Goal: Task Accomplishment & Management: Manage account settings

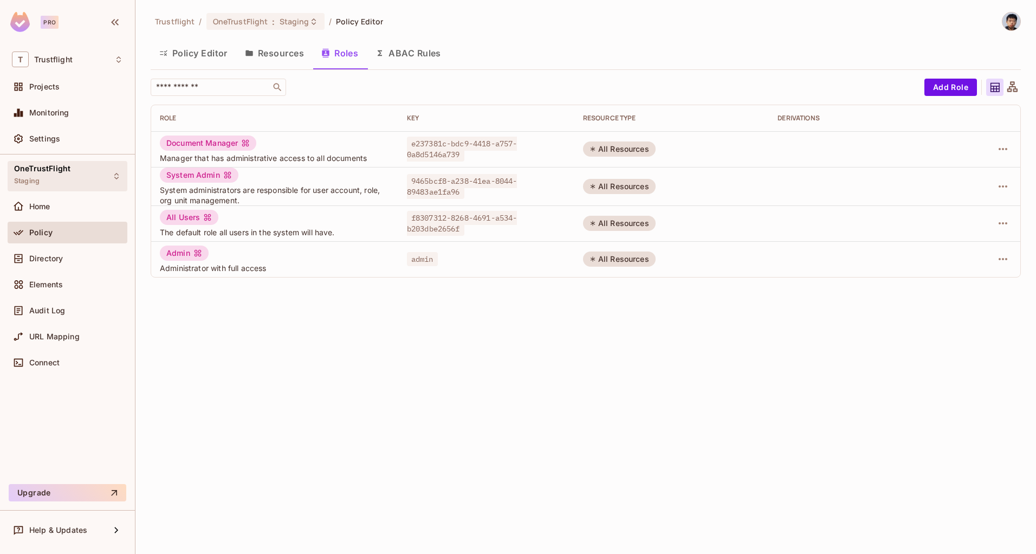
click at [30, 177] on span "Staging" at bounding box center [26, 181] width 25 height 9
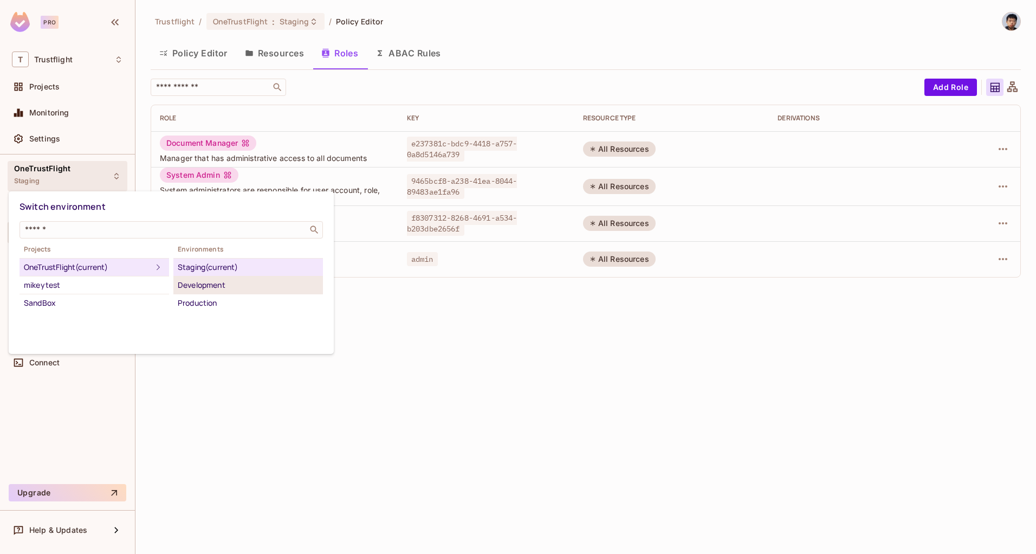
click at [188, 286] on div "Development" at bounding box center [248, 285] width 141 height 13
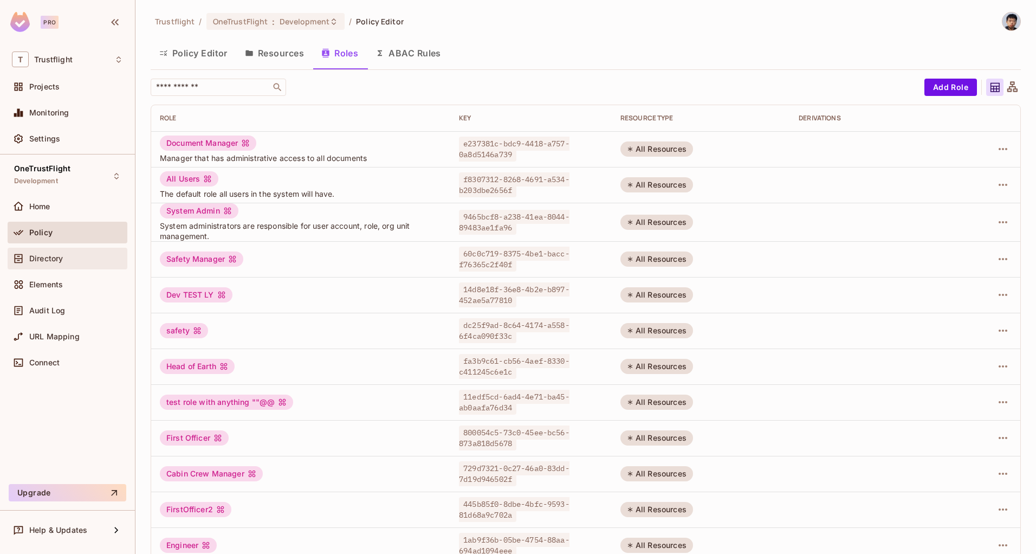
click at [79, 262] on div "Directory" at bounding box center [76, 258] width 94 height 9
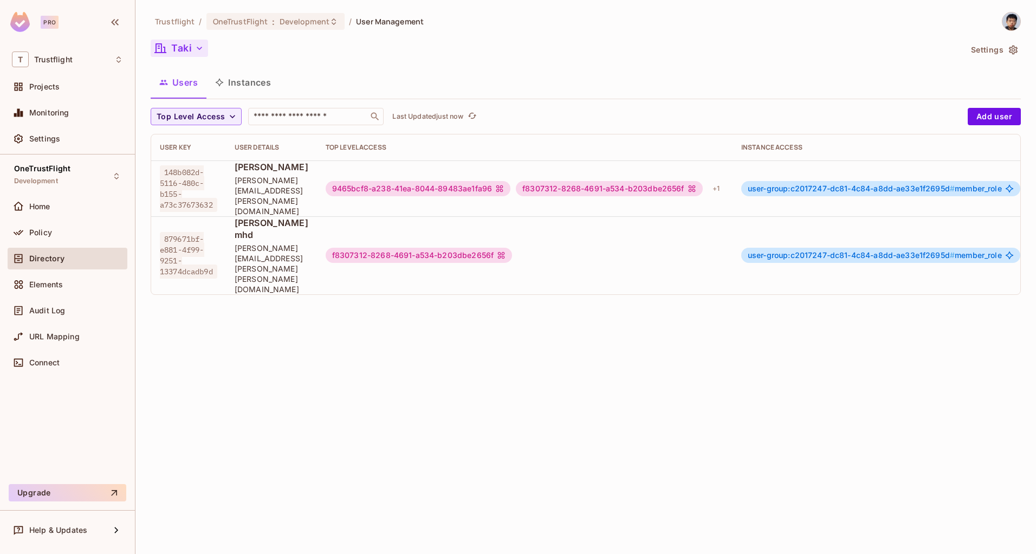
click at [180, 50] on button "Taki" at bounding box center [179, 48] width 57 height 17
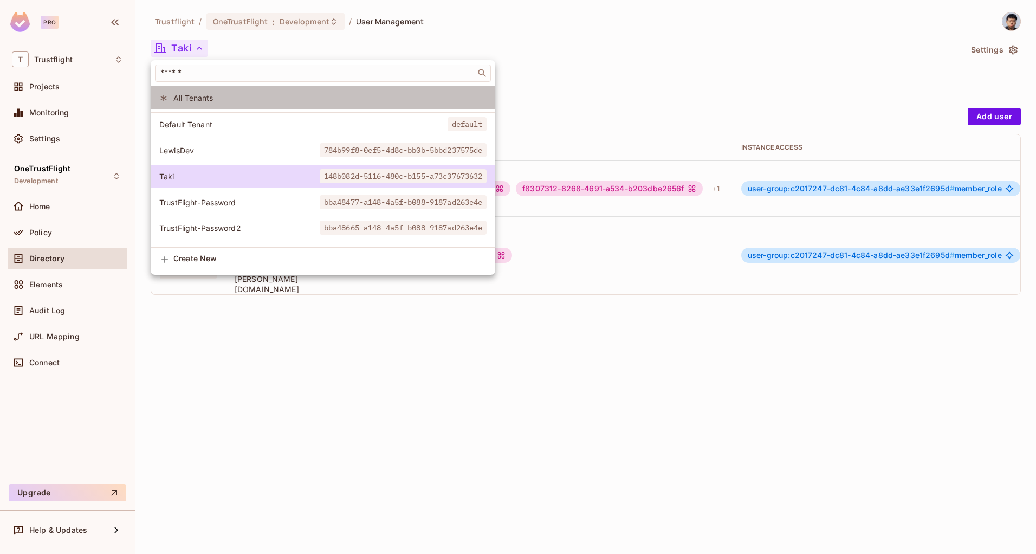
click at [191, 102] on span "All Tenants" at bounding box center [329, 98] width 313 height 10
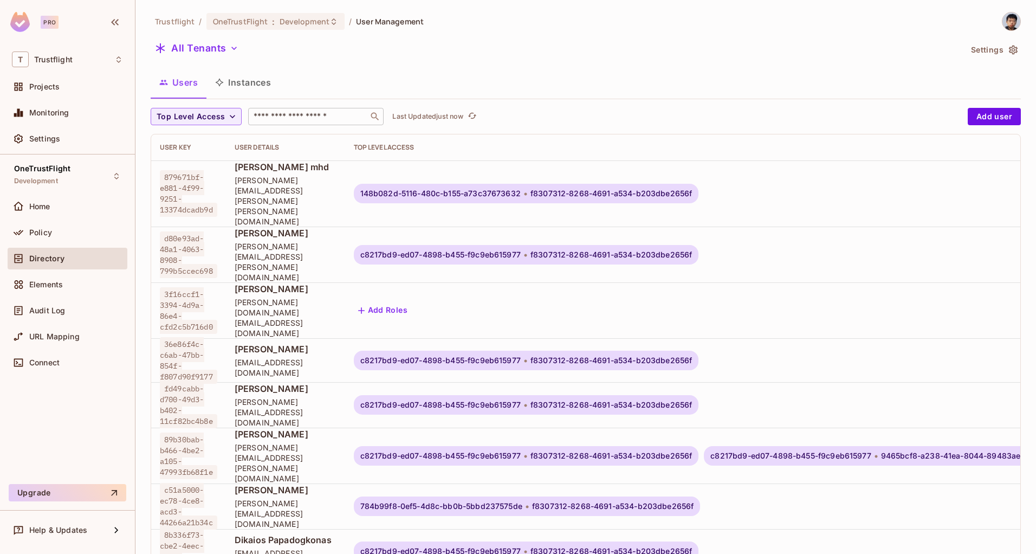
click at [290, 117] on input "text" at bounding box center [308, 116] width 114 height 11
paste input "**********"
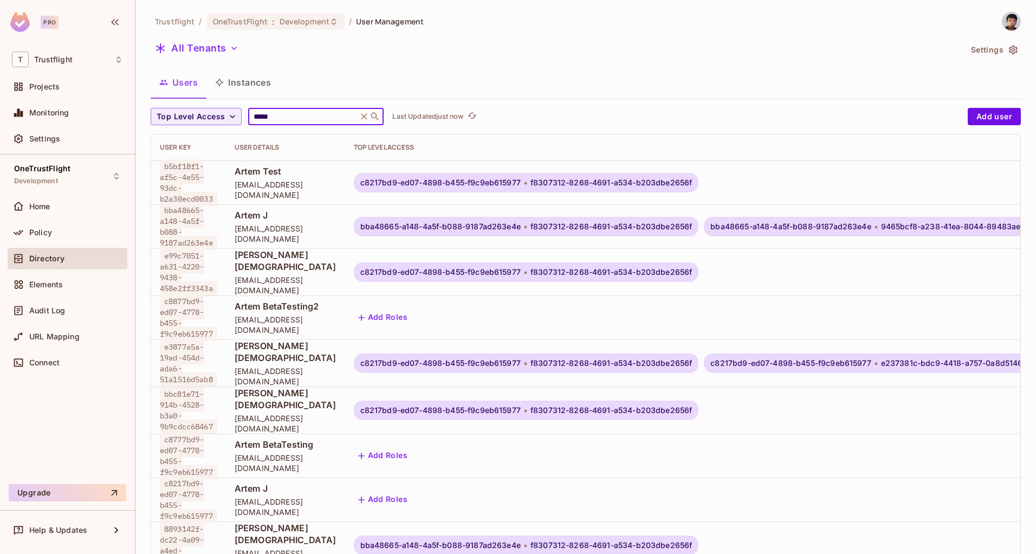
type input "*****"
click at [462, 69] on div "Users Instances" at bounding box center [586, 82] width 870 height 27
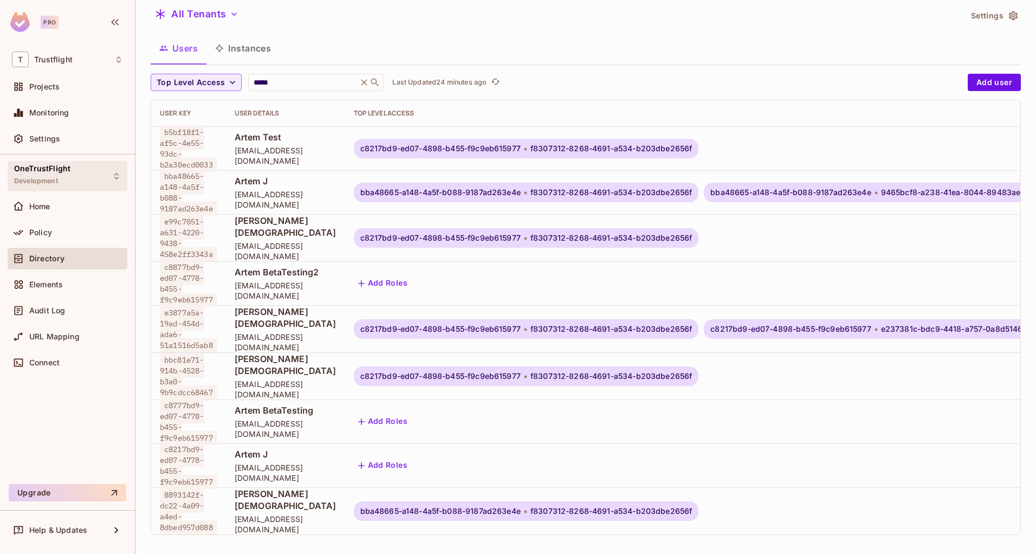
click at [71, 172] on div "OneTrustFlight Development" at bounding box center [68, 176] width 120 height 30
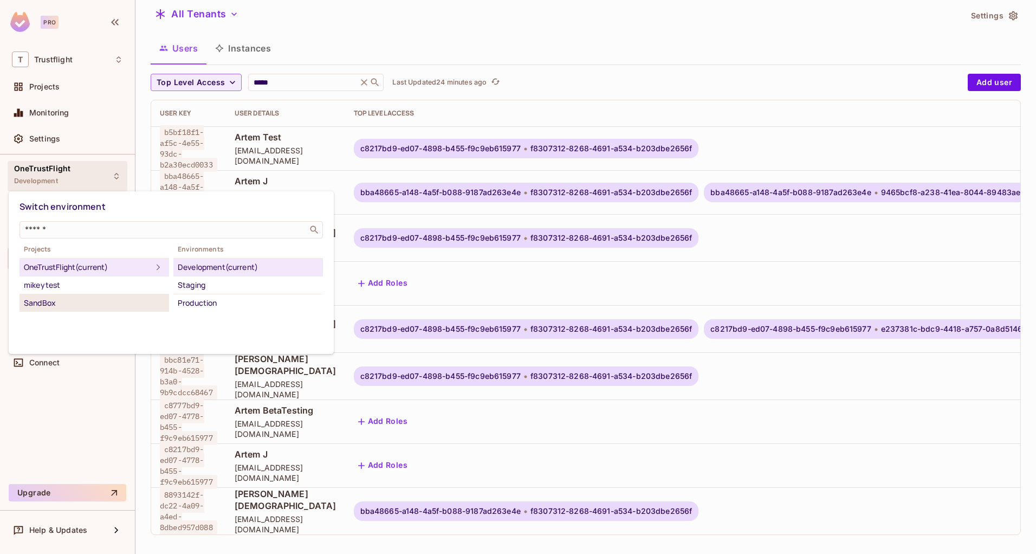
click at [62, 306] on div "SandBox" at bounding box center [94, 302] width 141 height 13
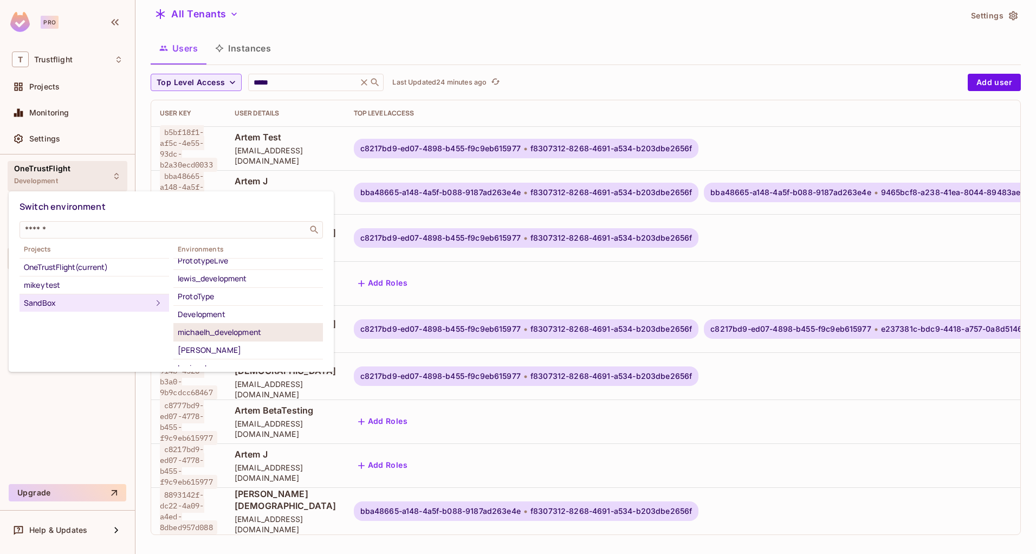
scroll to position [80, 0]
click at [243, 333] on div "michaelh_development" at bounding box center [248, 330] width 141 height 13
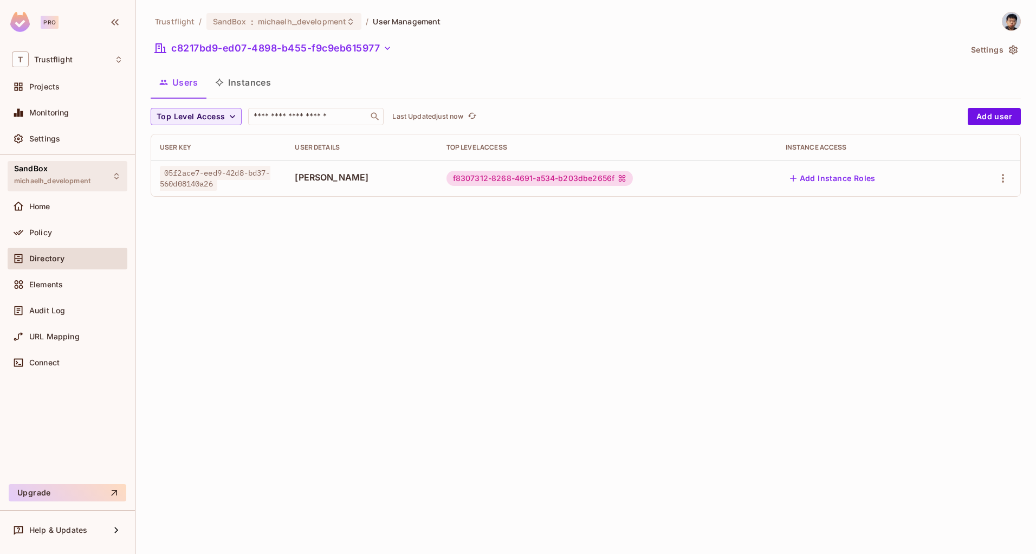
click at [74, 182] on span "michaelh_development" at bounding box center [52, 181] width 76 height 9
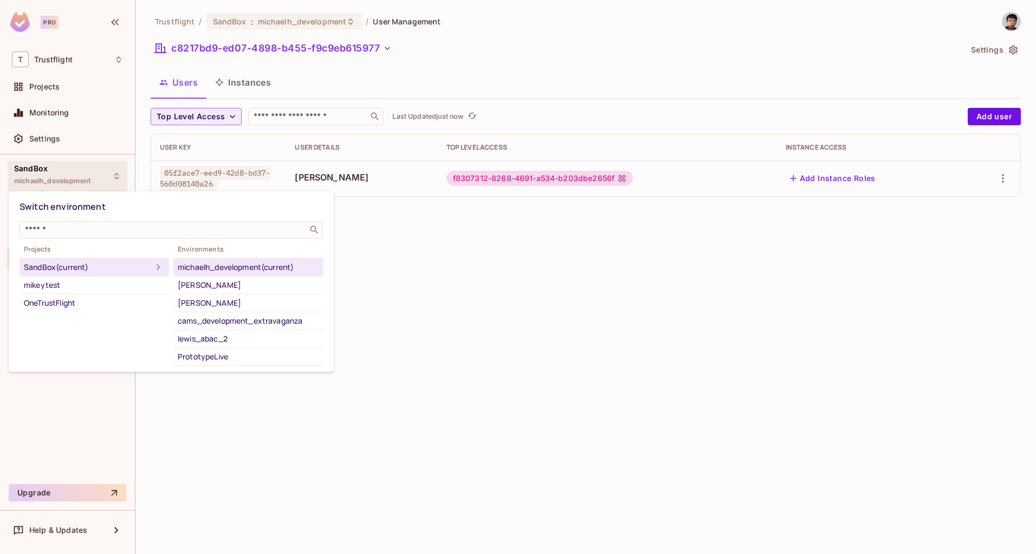
drag, startPoint x: 579, startPoint y: 279, endPoint x: 462, endPoint y: 193, distance: 144.6
click at [579, 279] on div at bounding box center [518, 277] width 1036 height 554
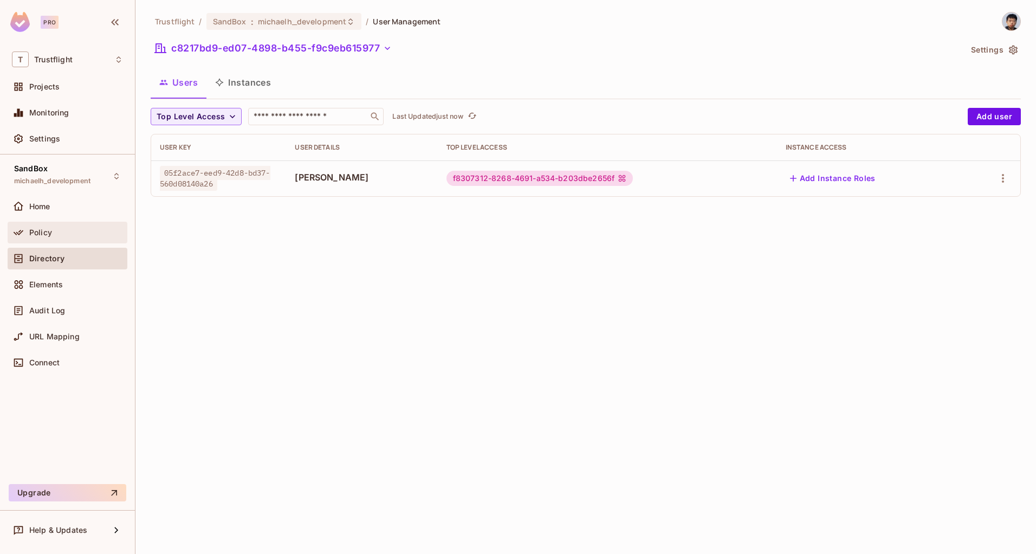
click at [40, 230] on span "Policy" at bounding box center [40, 232] width 23 height 9
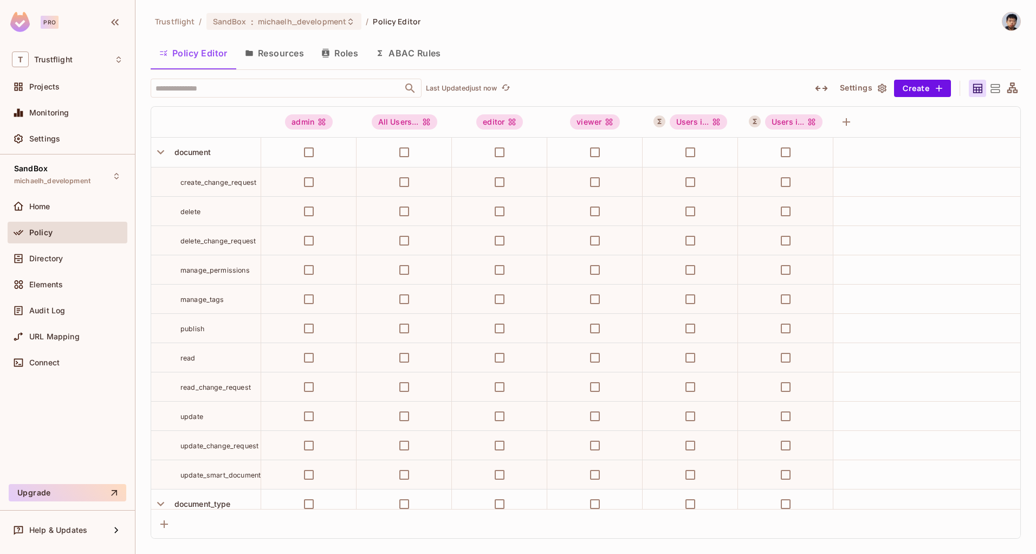
click at [417, 57] on button "ABAC Rules" at bounding box center [408, 53] width 83 height 27
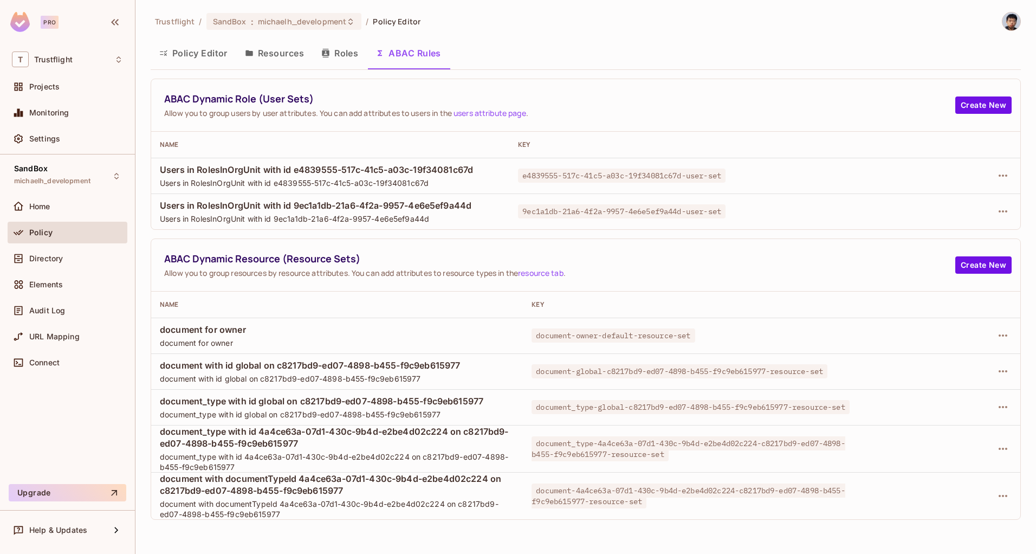
click at [202, 51] on button "Policy Editor" at bounding box center [194, 53] width 86 height 27
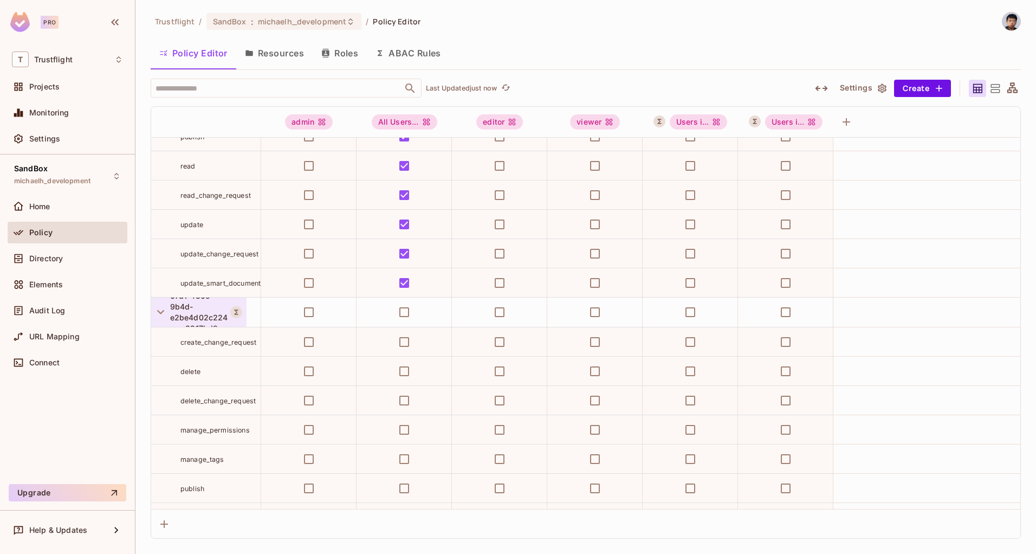
scroll to position [653, 0]
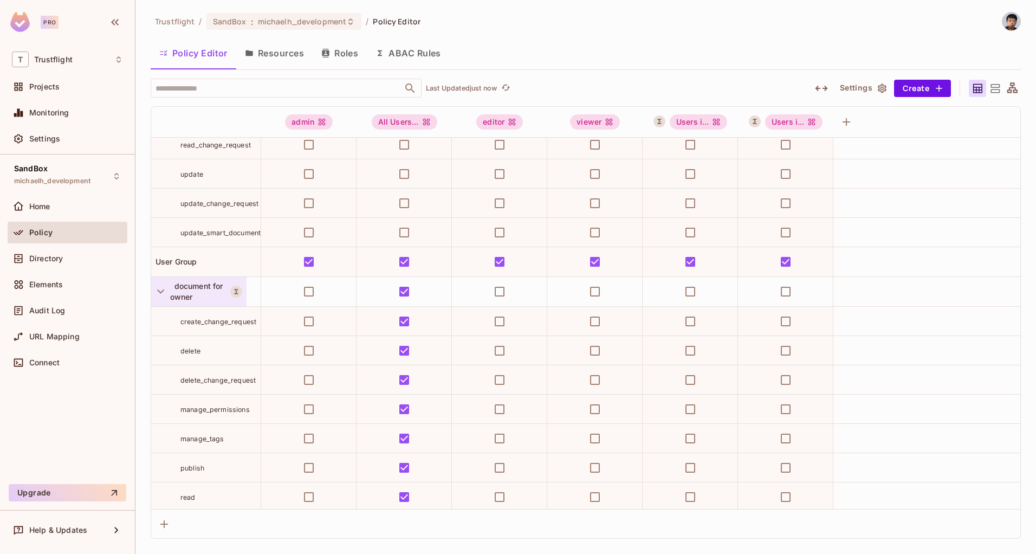
click at [176, 286] on span "document for owner" at bounding box center [196, 291] width 53 height 20
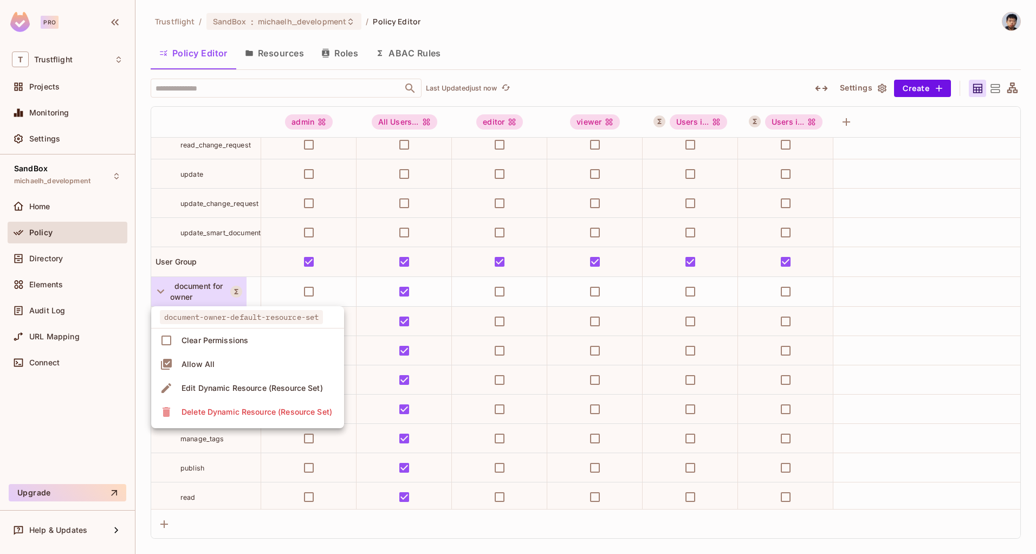
click at [212, 385] on div "Edit Dynamic Resource (Resource Set)" at bounding box center [252, 388] width 141 height 11
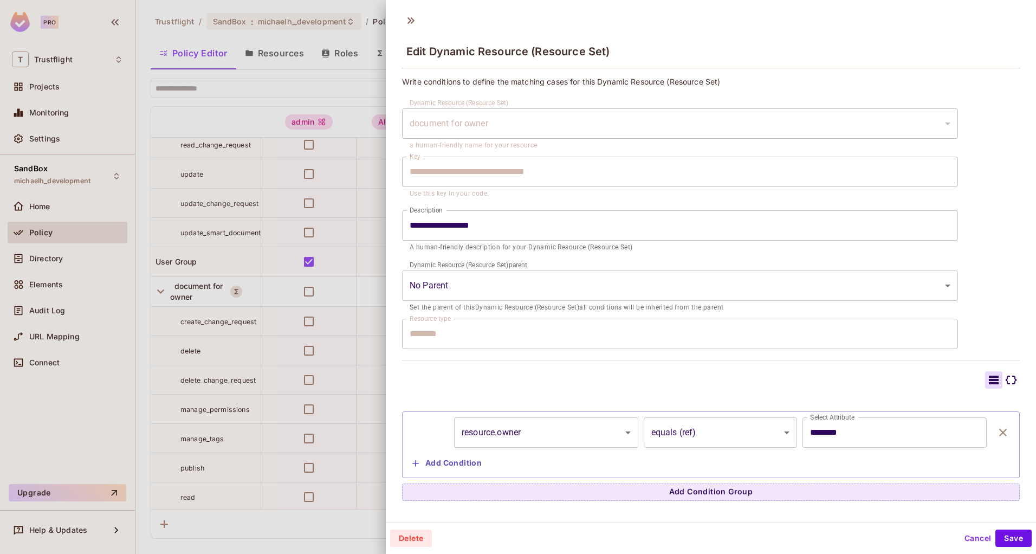
scroll to position [2, 0]
click at [1005, 377] on icon at bounding box center [1011, 378] width 13 height 13
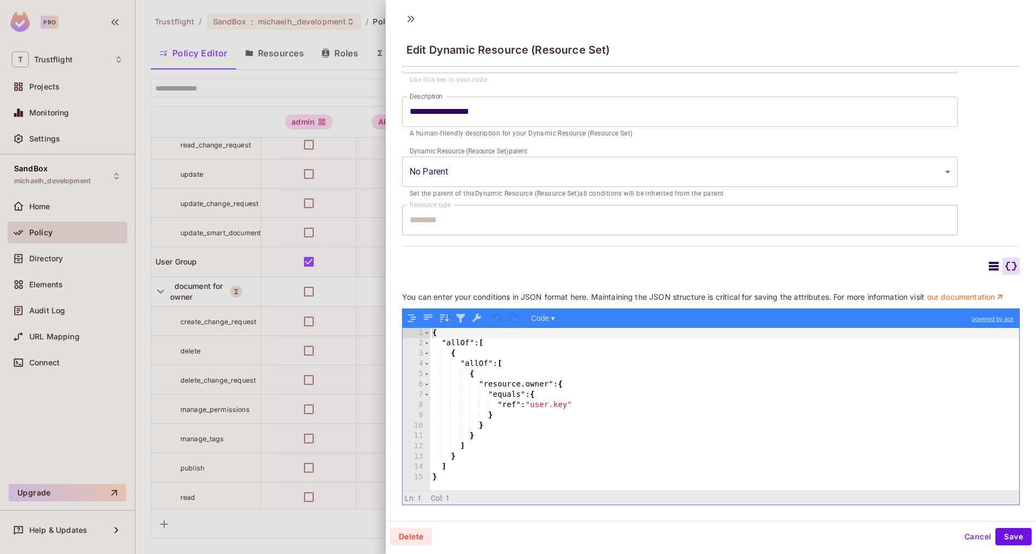
scroll to position [121, 0]
click at [989, 262] on icon at bounding box center [994, 266] width 10 height 9
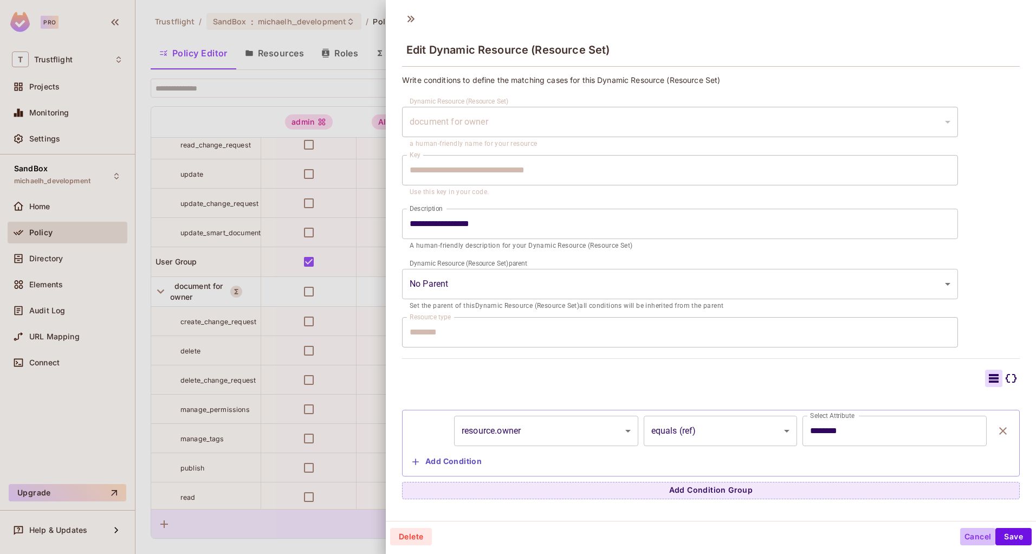
click at [960, 534] on button "Cancel" at bounding box center [977, 536] width 35 height 17
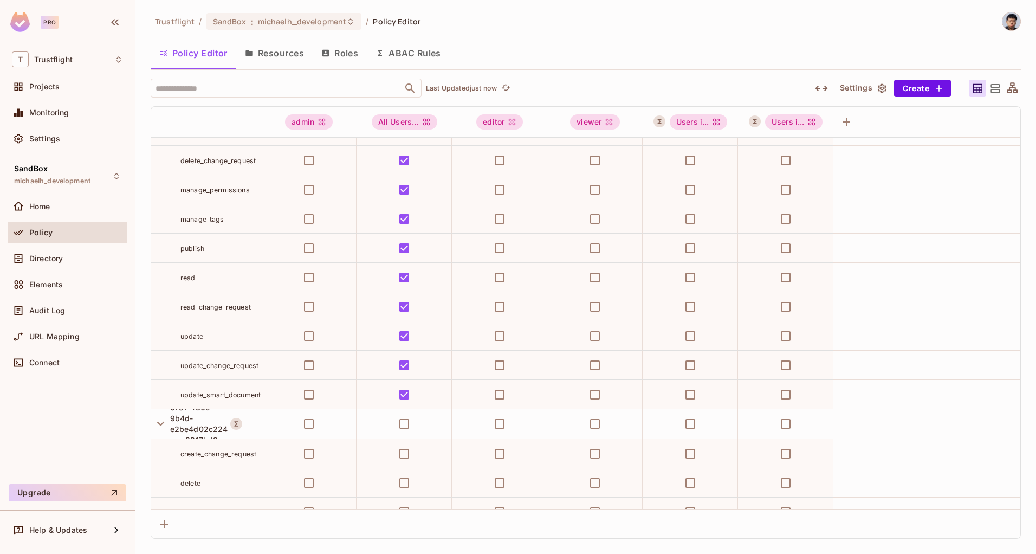
scroll to position [879, 0]
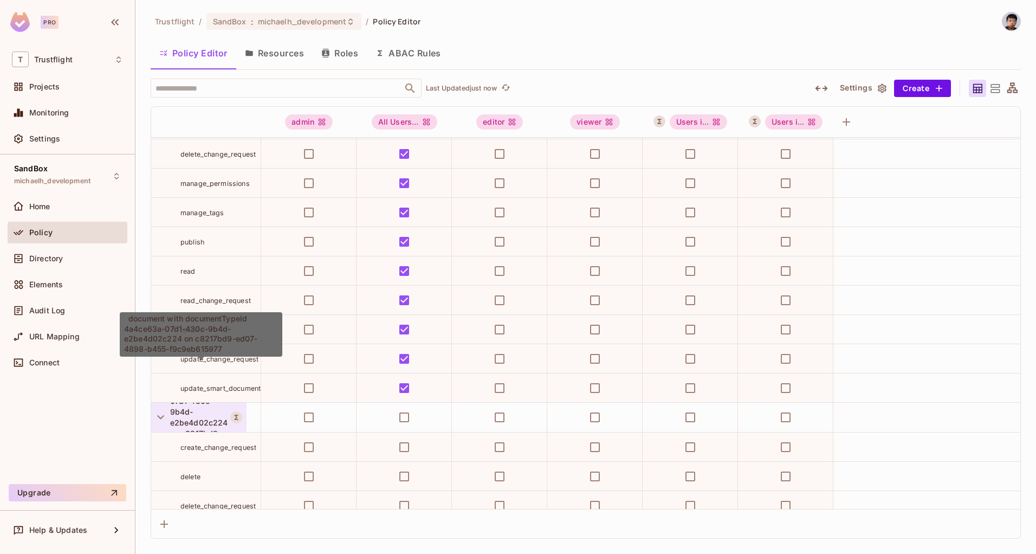
click at [223, 420] on span "document with documentTypeId 4a4ce63a-07d1-430c-9b4d-e2be4d02c224 on c8217bd9-e…" at bounding box center [201, 417] width 62 height 107
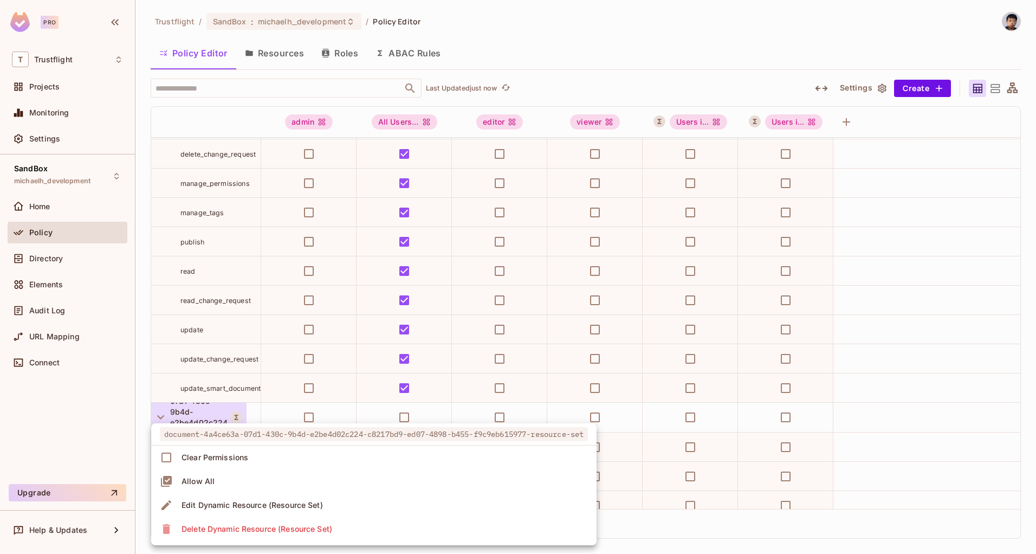
click at [192, 505] on div "Edit Dynamic Resource (Resource Set)" at bounding box center [252, 505] width 141 height 11
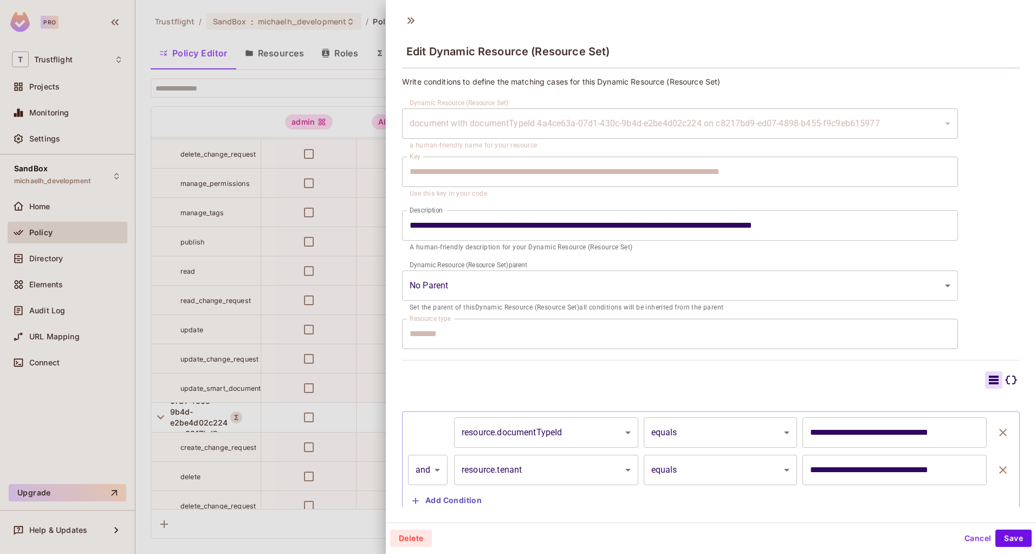
click at [728, 455] on body "Pro T Trustflight Projects Monitoring Settings SandBox michaelh_development Hom…" at bounding box center [518, 277] width 1036 height 554
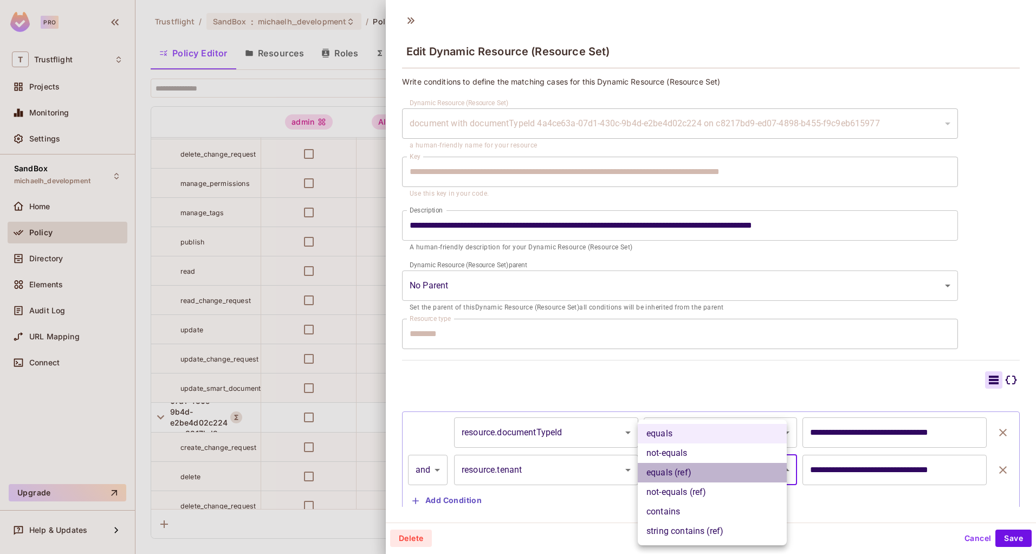
click at [727, 478] on li "equals (ref)" at bounding box center [712, 473] width 149 height 20
type input "**********"
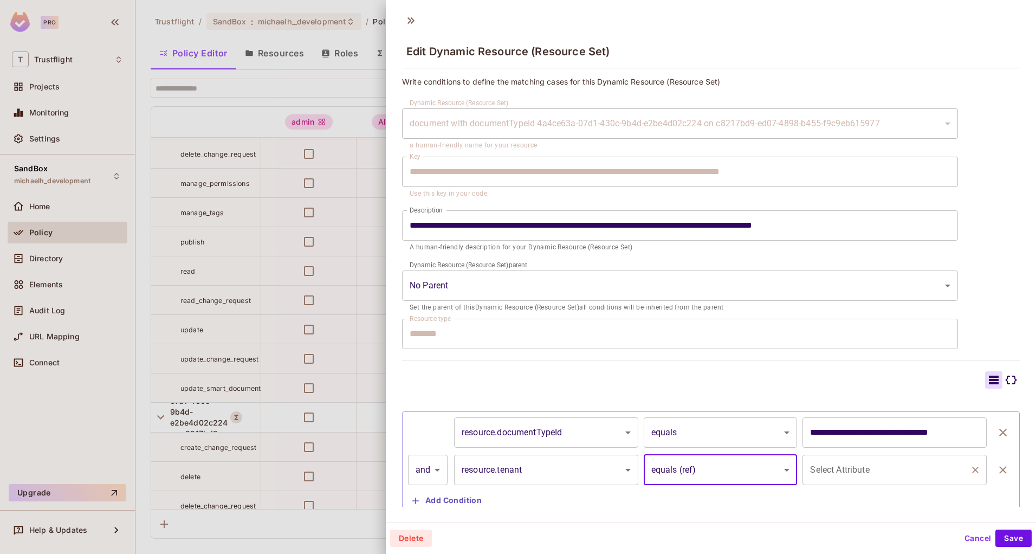
click at [831, 466] on div "Select Attribute Select Attribute" at bounding box center [895, 470] width 184 height 30
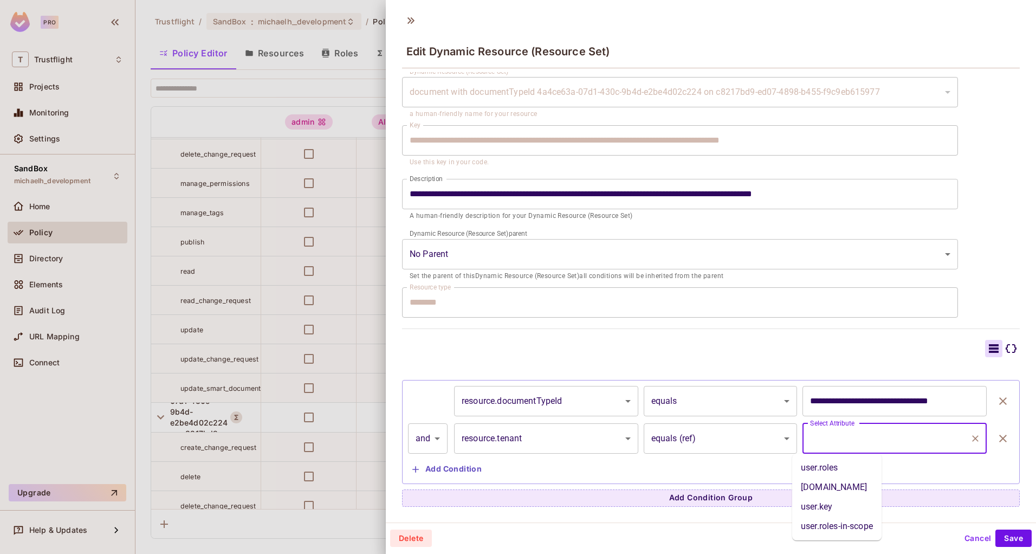
scroll to position [2, 0]
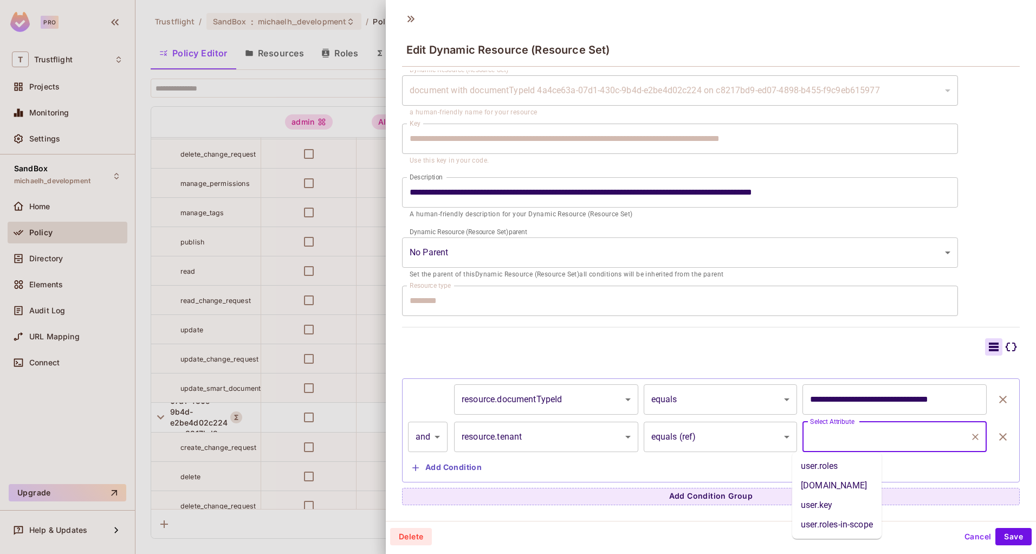
click at [726, 435] on body "Pro T Trustflight Projects Monitoring Settings SandBox michaelh_development Hom…" at bounding box center [518, 277] width 1036 height 554
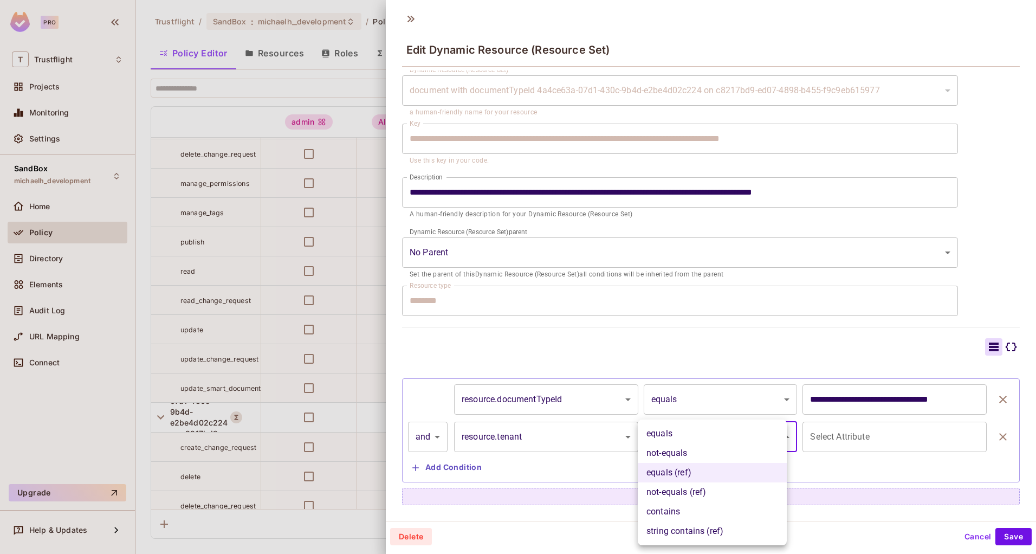
click at [829, 439] on div at bounding box center [518, 277] width 1036 height 554
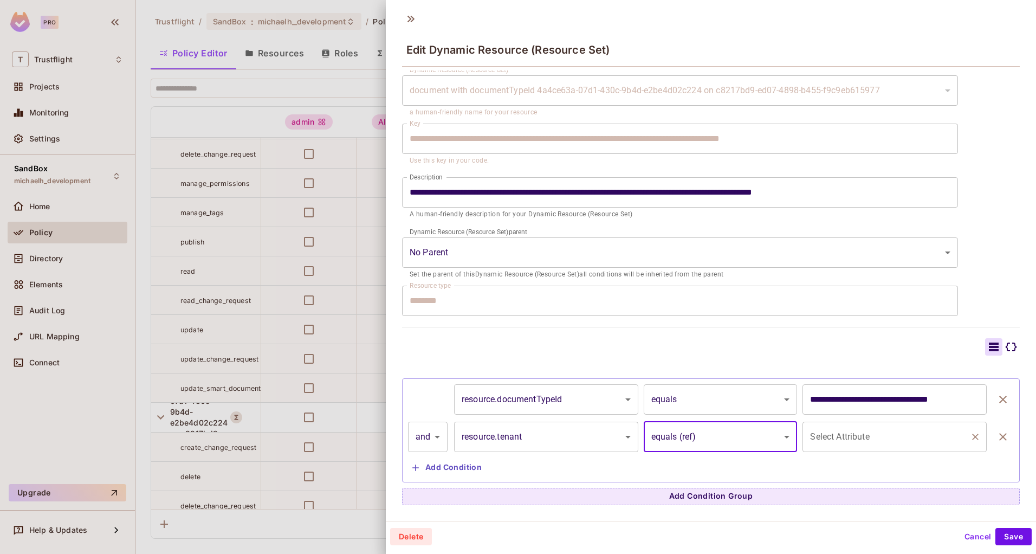
click at [829, 437] on input "Select Attribute" at bounding box center [887, 437] width 158 height 21
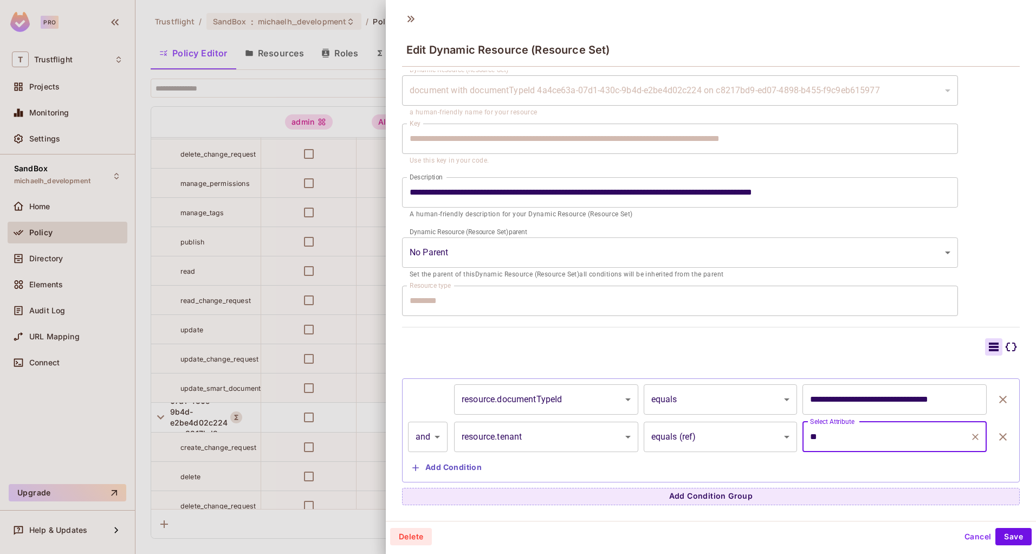
type input "*"
click at [738, 345] on div at bounding box center [711, 346] width 618 height 17
click at [878, 437] on input "**********" at bounding box center [887, 437] width 158 height 21
type input "**********"
click at [708, 354] on div at bounding box center [711, 346] width 618 height 17
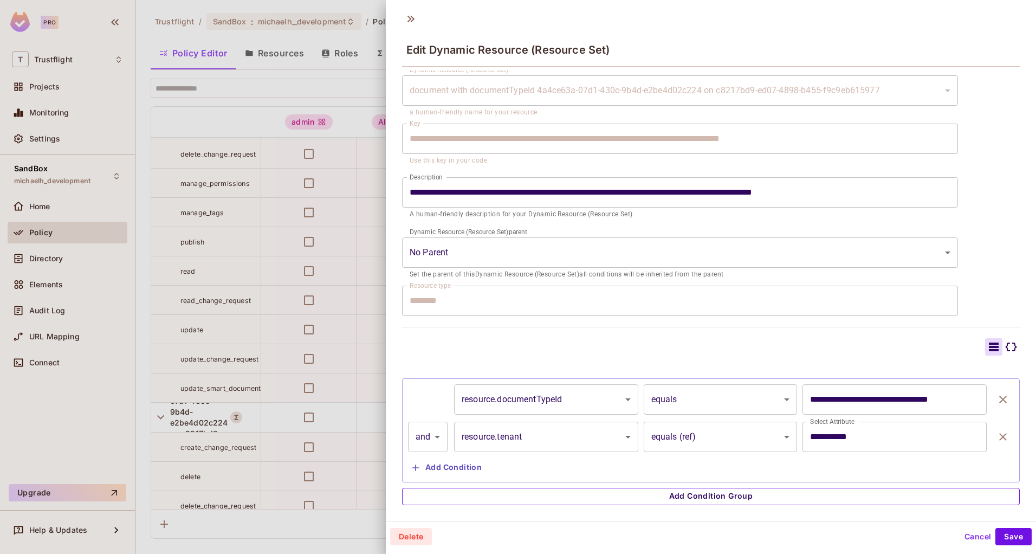
click at [702, 495] on button "Add Condition Group" at bounding box center [711, 496] width 618 height 17
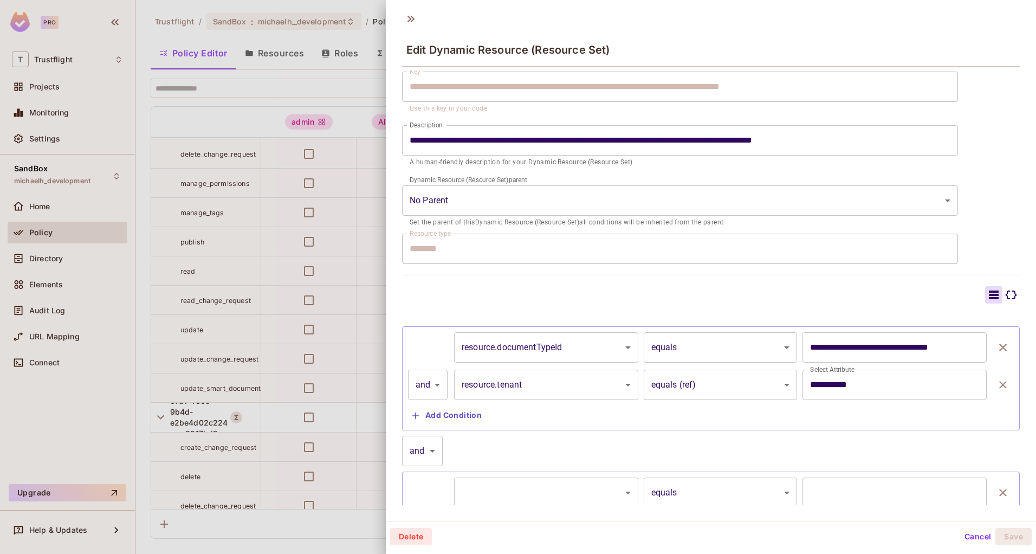
scroll to position [139, 0]
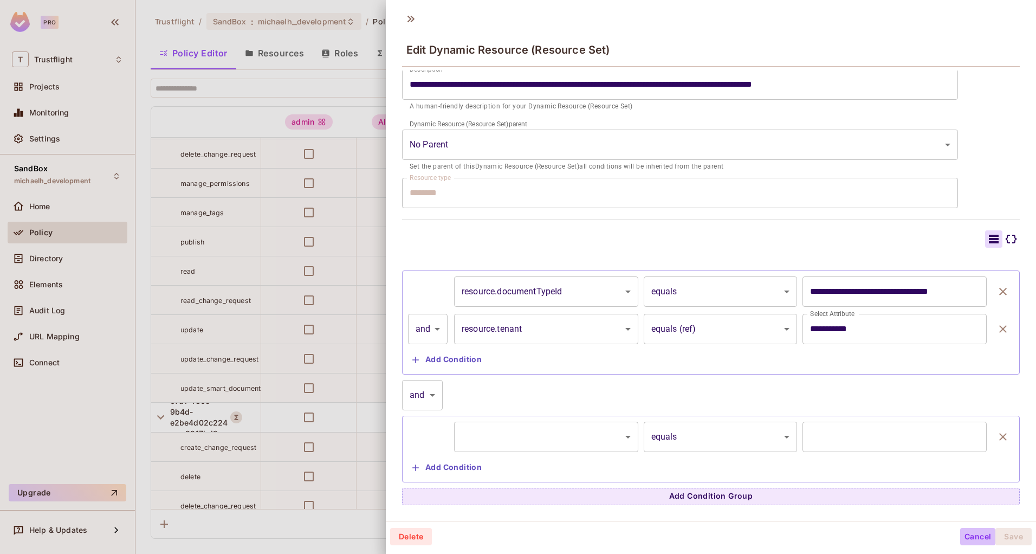
click at [960, 537] on button "Cancel" at bounding box center [977, 536] width 35 height 17
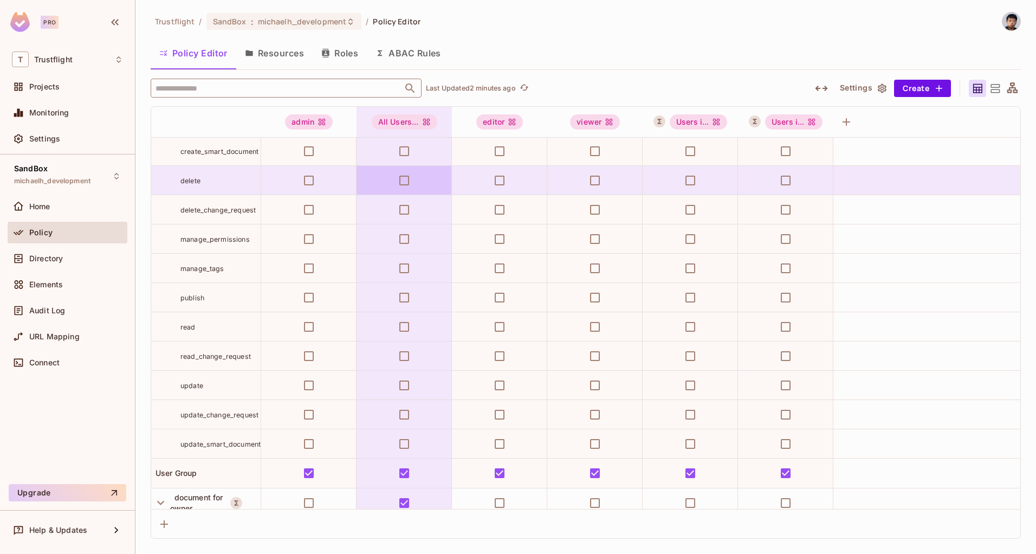
scroll to position [388, 0]
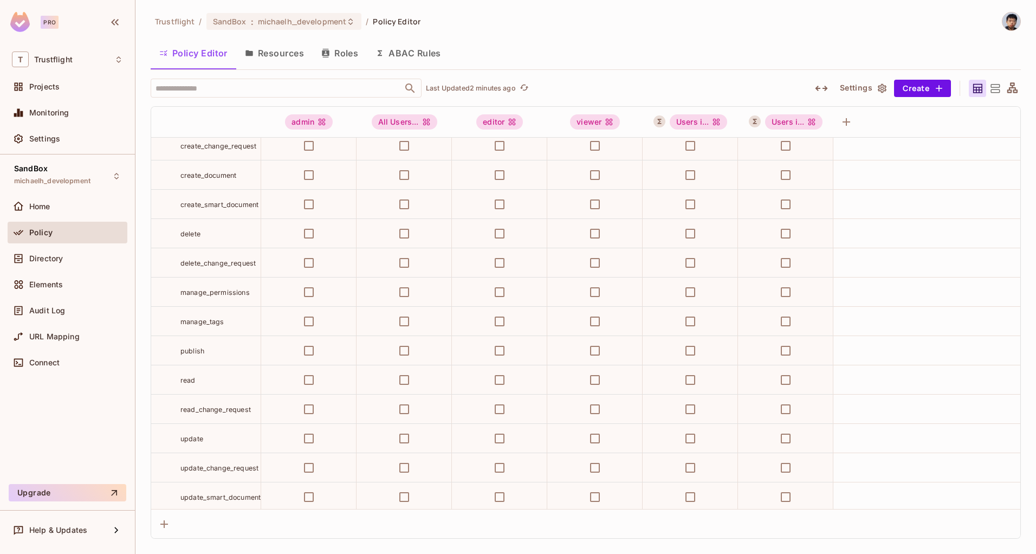
click at [265, 43] on button "Resources" at bounding box center [274, 53] width 76 height 27
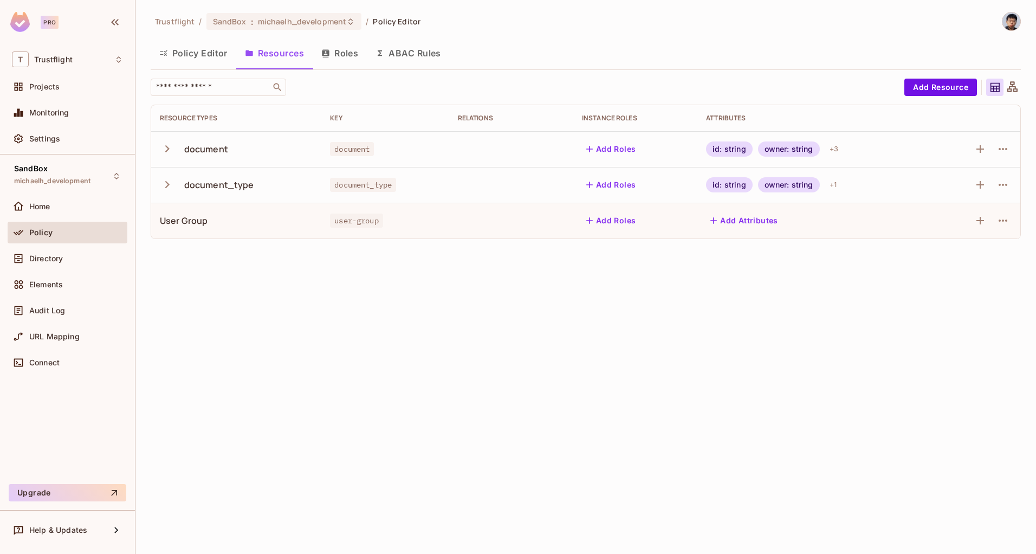
click at [175, 141] on button "button" at bounding box center [169, 148] width 19 height 23
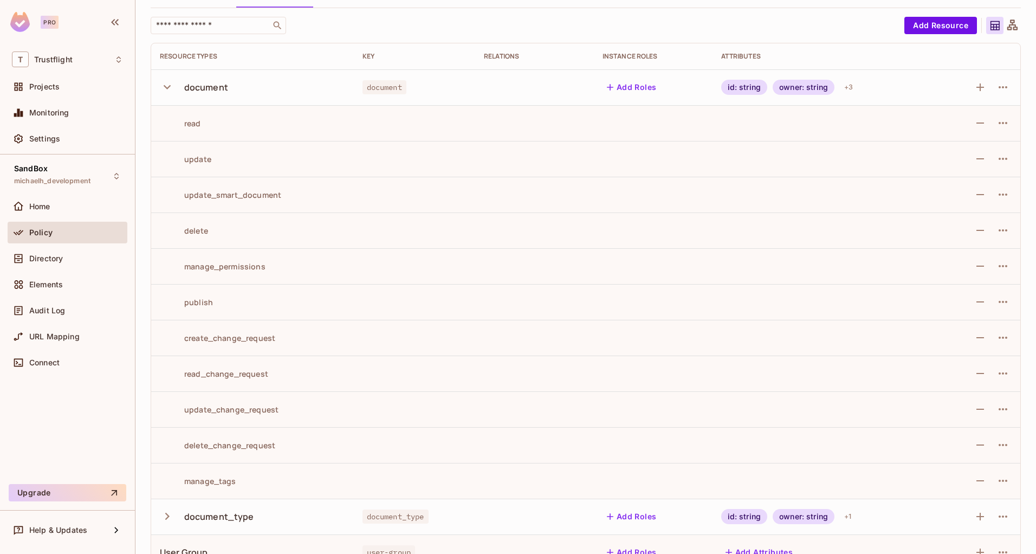
scroll to position [87, 0]
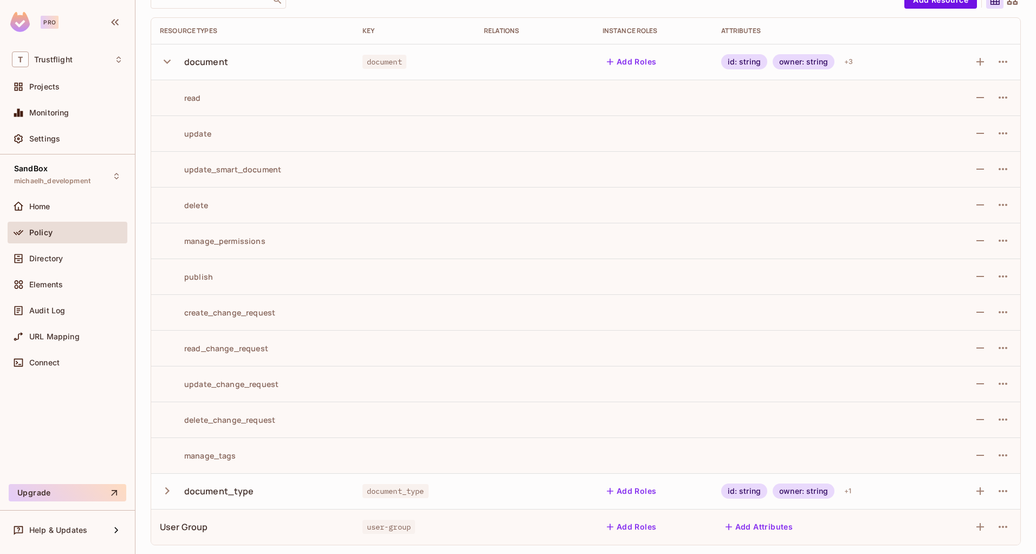
click at [171, 492] on icon "button" at bounding box center [167, 490] width 15 height 15
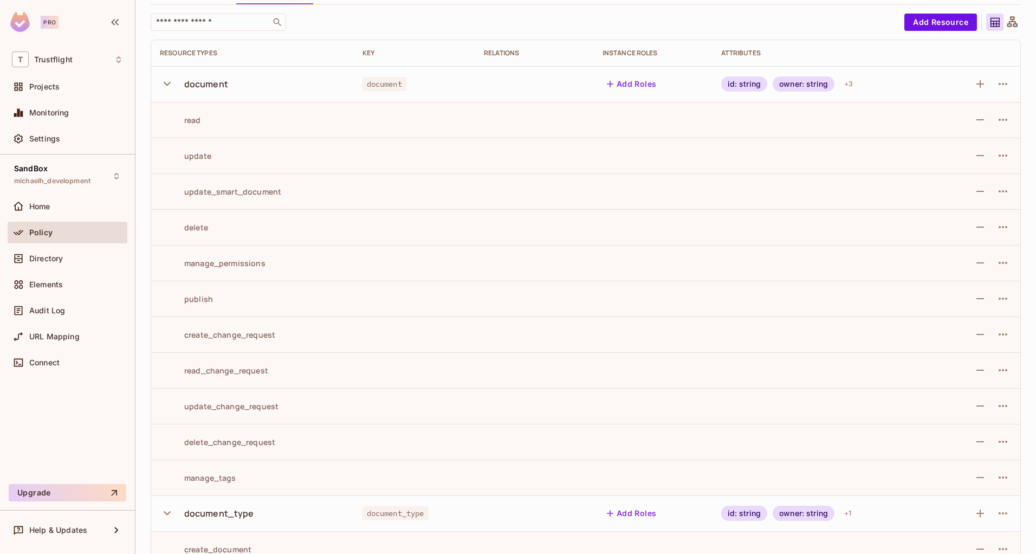
scroll to position [0, 0]
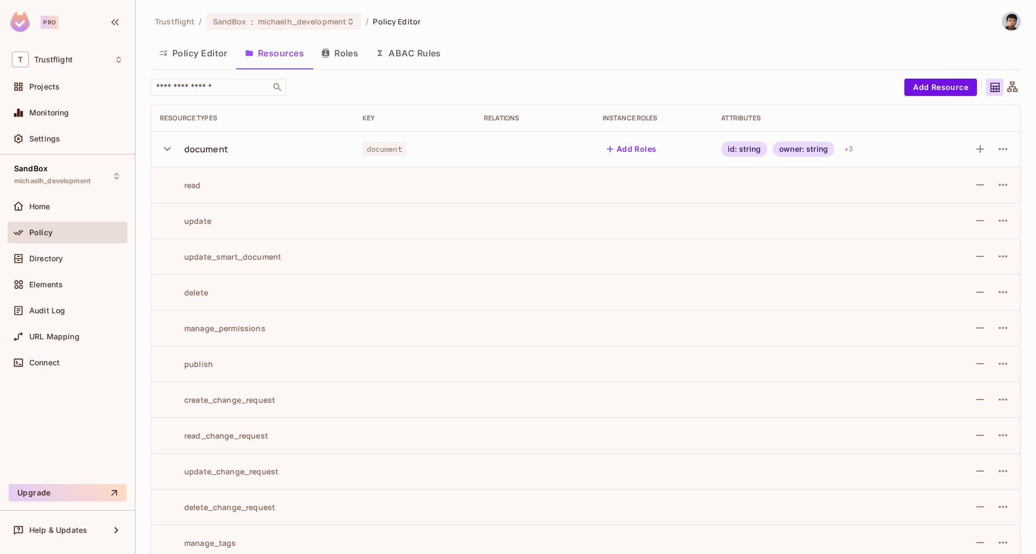
click at [356, 54] on button "Roles" at bounding box center [340, 53] width 54 height 27
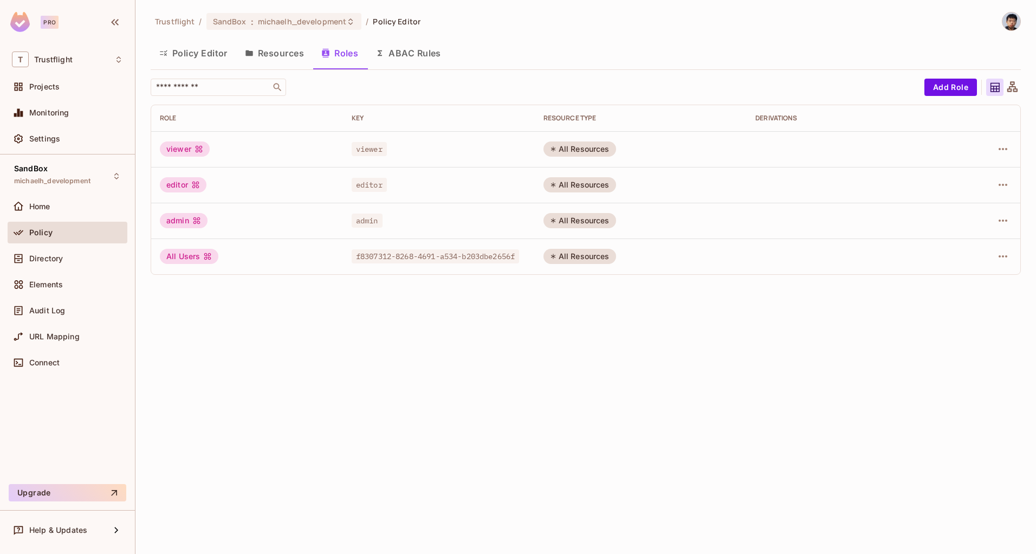
click at [416, 54] on button "ABAC Rules" at bounding box center [408, 53] width 83 height 27
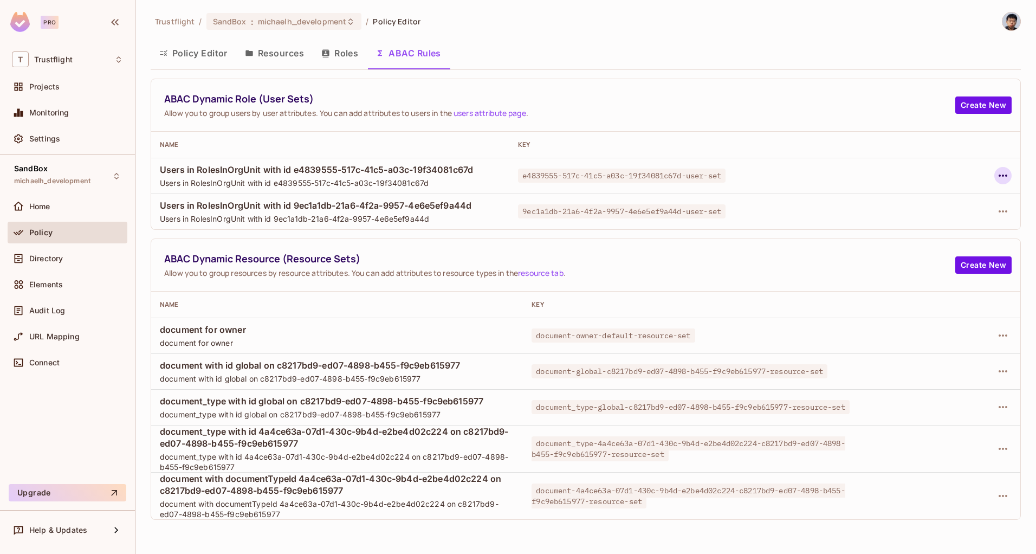
click at [1000, 170] on icon "button" at bounding box center [1003, 175] width 13 height 13
click at [965, 195] on div "Edit Dynamic Role (User Set)" at bounding box center [929, 200] width 106 height 11
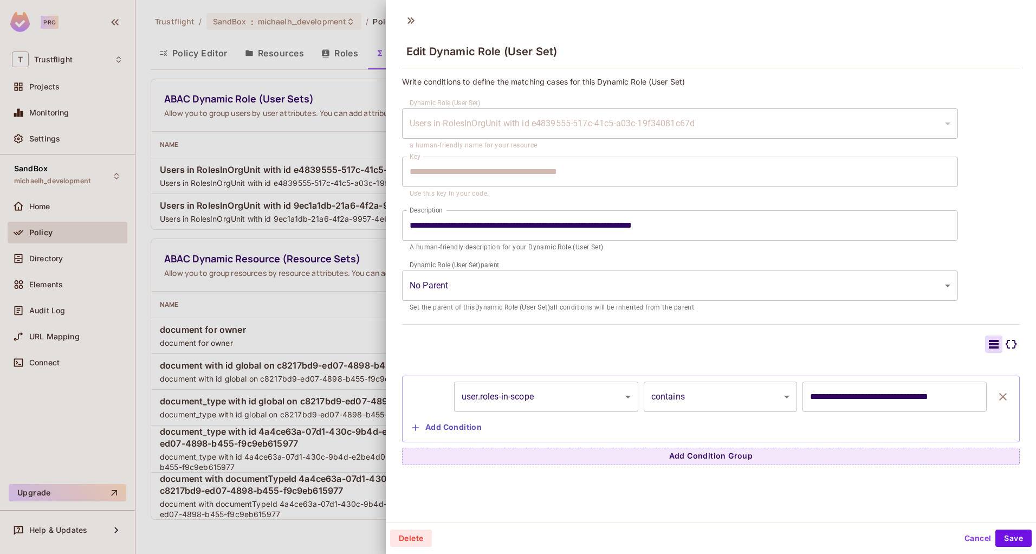
click at [960, 538] on button "Cancel" at bounding box center [977, 538] width 35 height 17
